Goal: Task Accomplishment & Management: Manage account settings

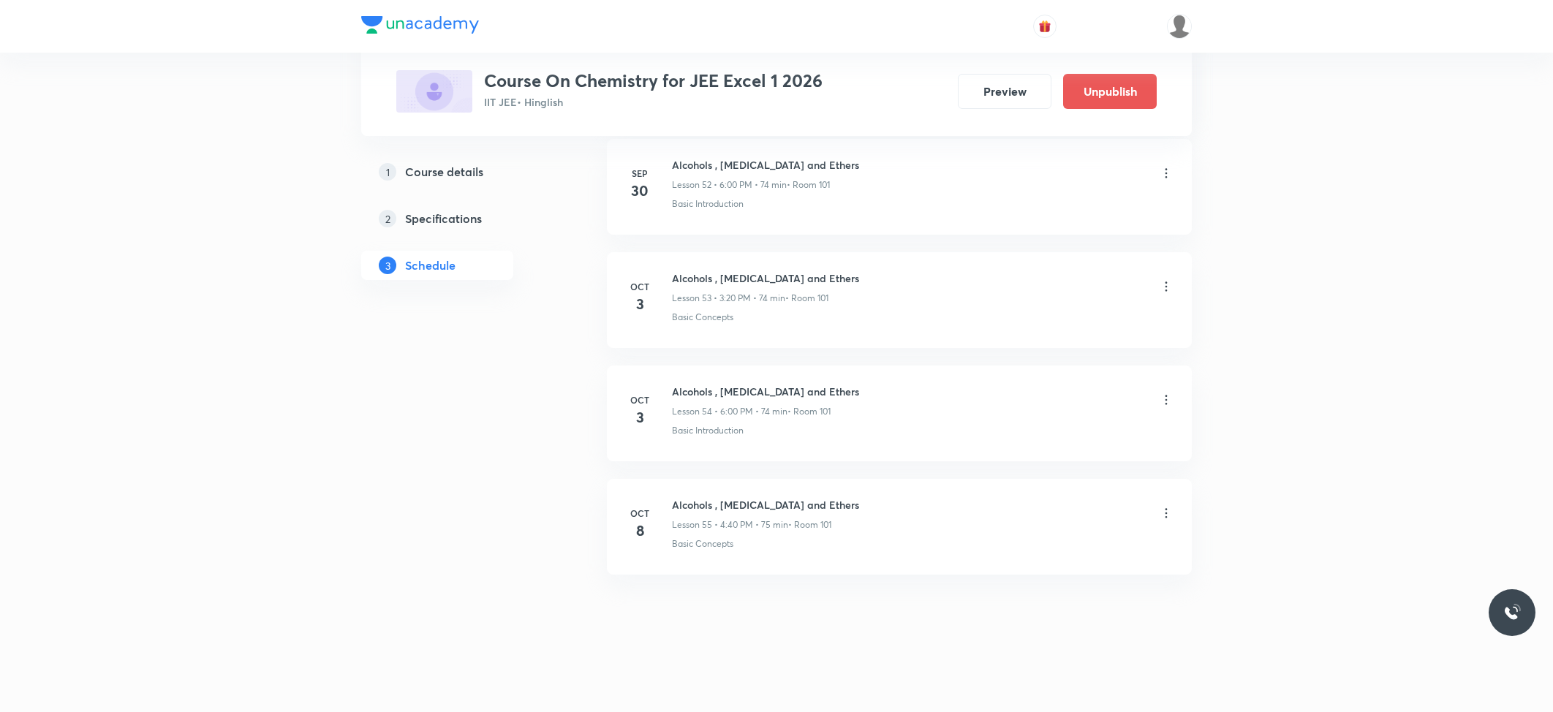
click at [1166, 509] on icon at bounding box center [1167, 514] width 2 height 10
click at [1028, 554] on p "Edit" at bounding box center [1029, 550] width 18 height 15
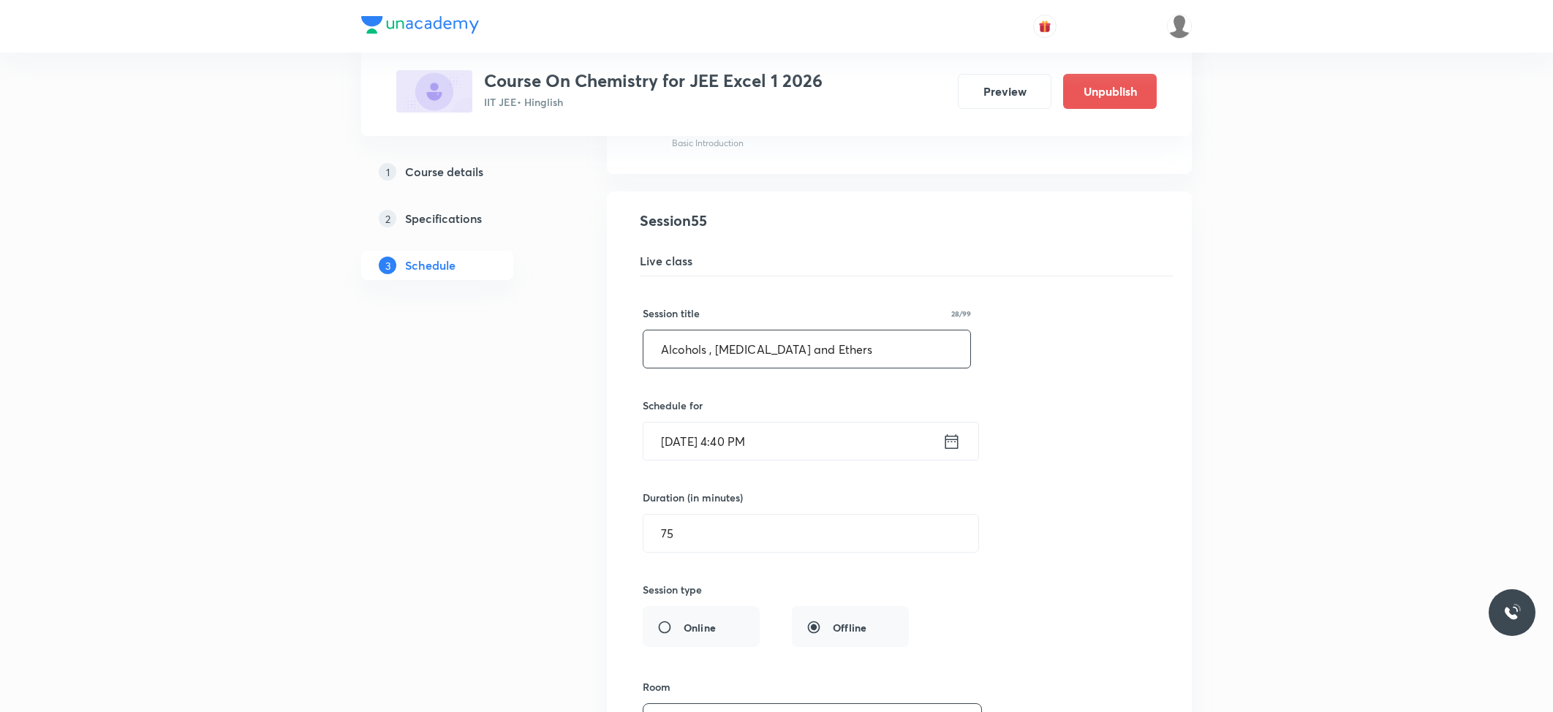
scroll to position [6225, 0]
drag, startPoint x: 843, startPoint y: 385, endPoint x: 609, endPoint y: 358, distance: 235.5
click at [609, 358] on li "Alcohols , [MEDICAL_DATA] and Ethers Lesson 55 • Room 101 Basic Concepts Sessio…" at bounding box center [899, 565] width 585 height 740
paste input "dehydes, Ketones and Acid"
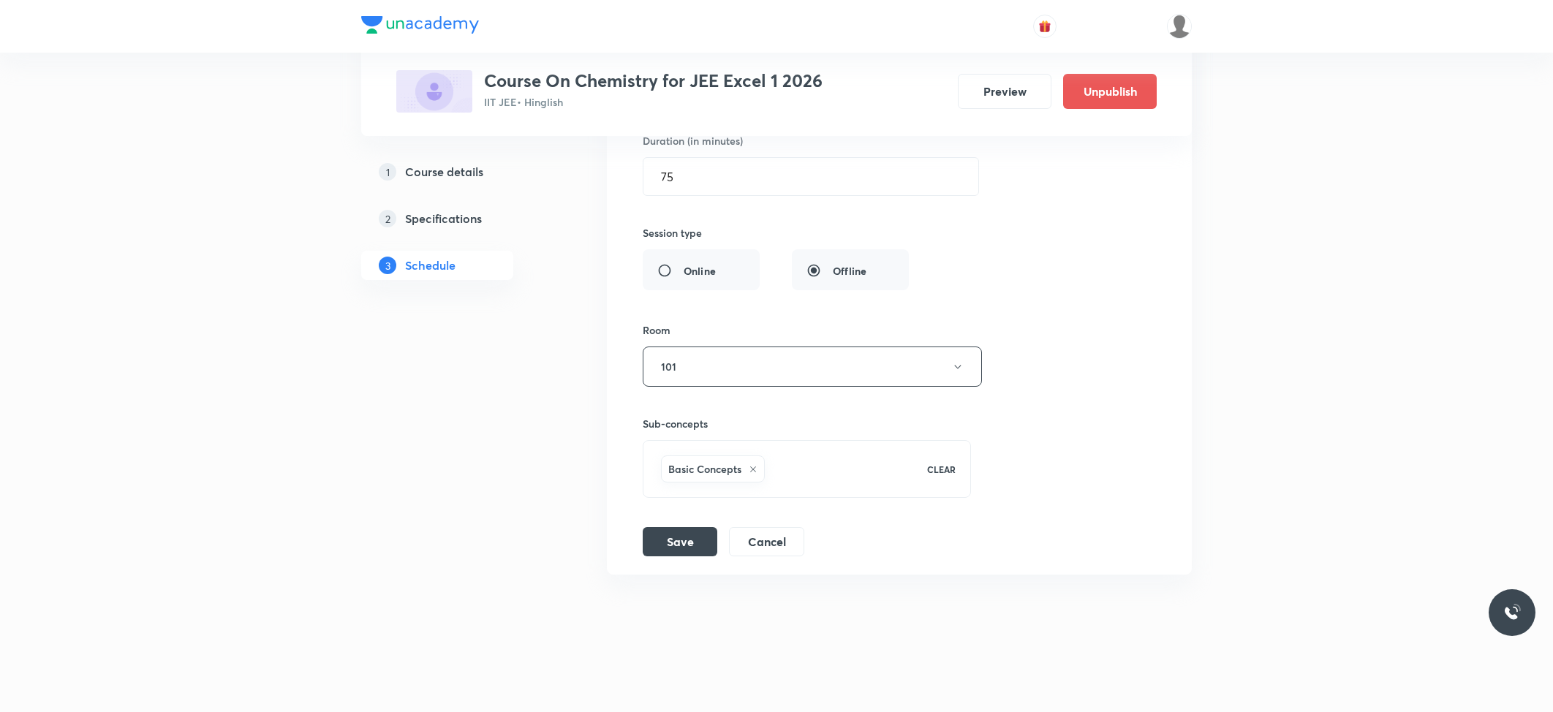
scroll to position [6615, 0]
type input "Aldehydes, Ketones and Acids"
click at [693, 534] on button "Save" at bounding box center [680, 540] width 75 height 29
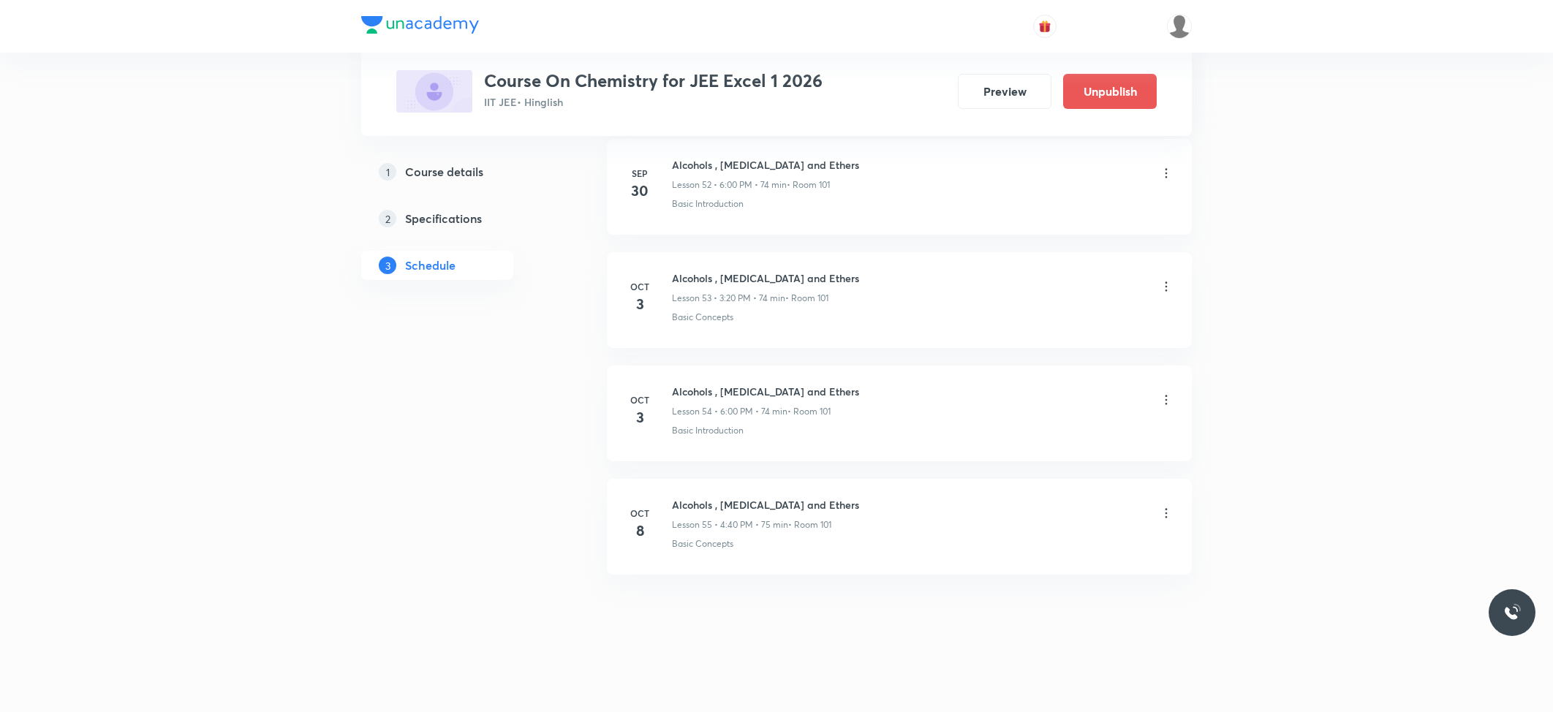
scroll to position [6050, 0]
